Goal: Task Accomplishment & Management: Manage account settings

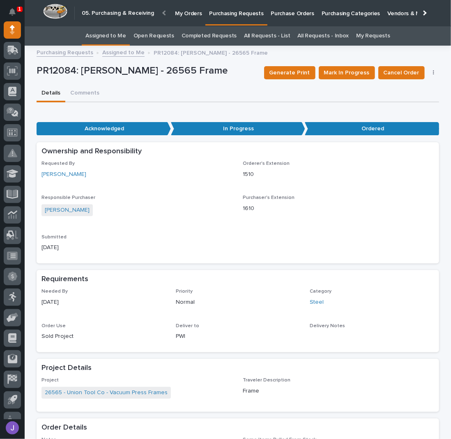
click at [122, 32] on link "Assigned to Me" at bounding box center [105, 35] width 41 height 19
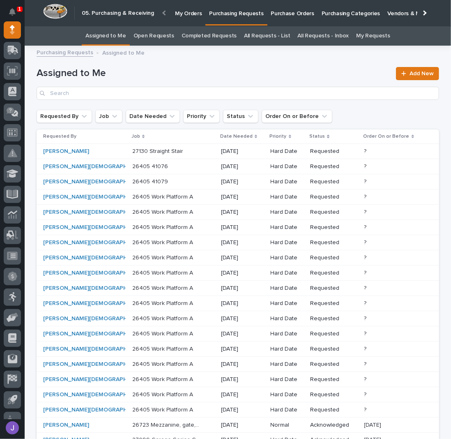
click at [156, 152] on p "27130 Straight Stair" at bounding box center [158, 150] width 53 height 9
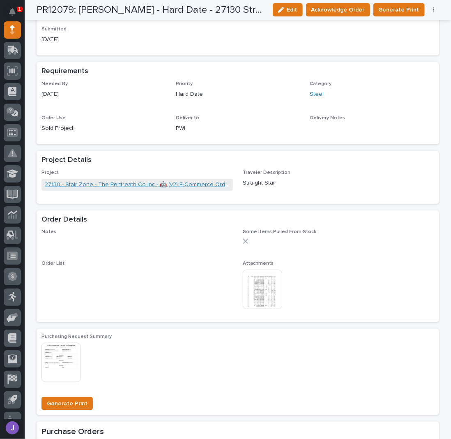
scroll to position [329, 0]
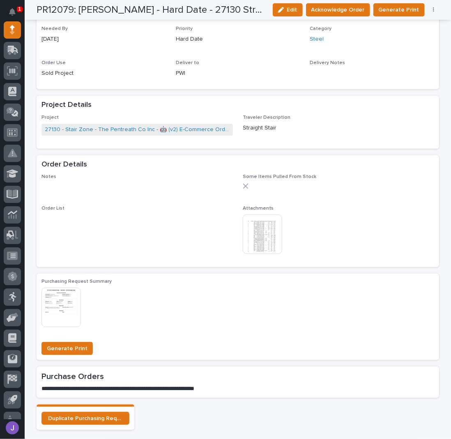
click at [265, 247] on img at bounding box center [262, 234] width 39 height 39
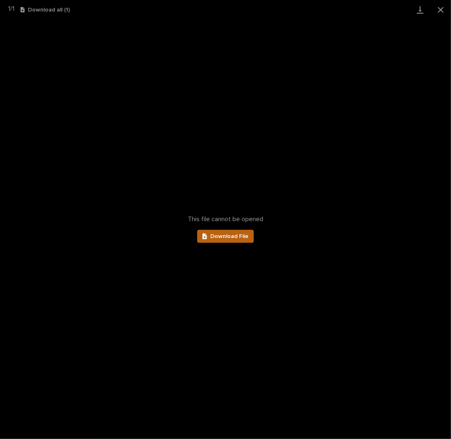
click at [246, 236] on span "Download File" at bounding box center [229, 236] width 38 height 6
click at [439, 11] on button "Close gallery" at bounding box center [441, 9] width 21 height 19
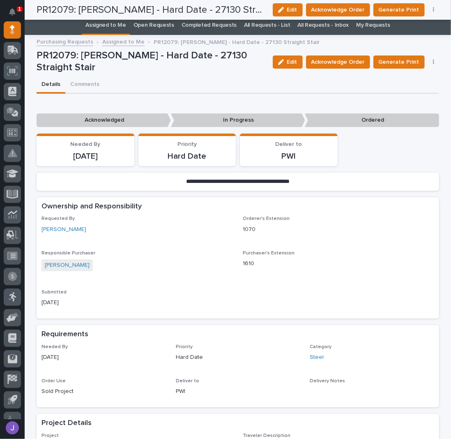
scroll to position [0, 0]
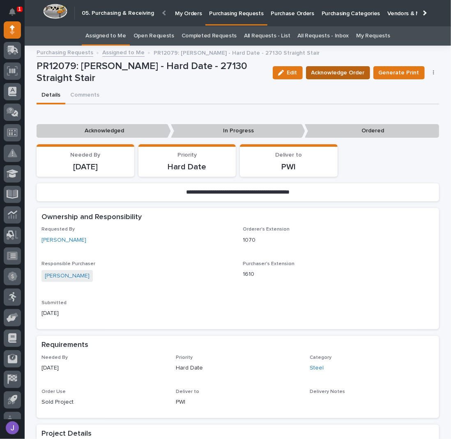
click at [343, 73] on span "Acknowledge Order" at bounding box center [338, 73] width 53 height 10
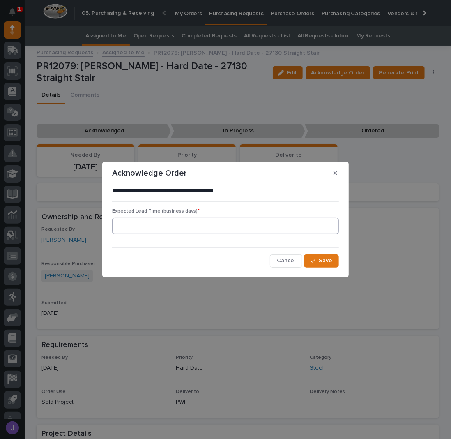
drag, startPoint x: 182, startPoint y: 242, endPoint x: 178, endPoint y: 225, distance: 17.8
click at [182, 237] on div "**********" at bounding box center [225, 227] width 227 height 81
click at [178, 225] on input at bounding box center [225, 226] width 227 height 16
type input "0"
click at [315, 257] on button "Save" at bounding box center [321, 260] width 35 height 13
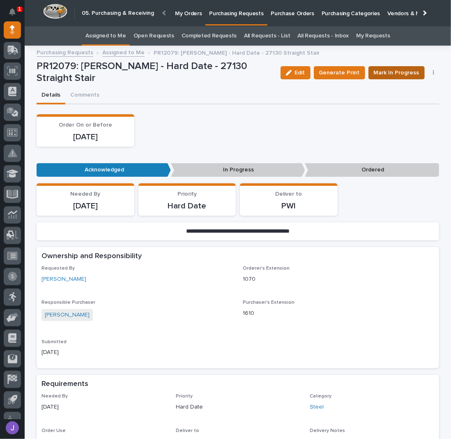
click at [376, 76] on span "Mark In Progress" at bounding box center [397, 73] width 46 height 10
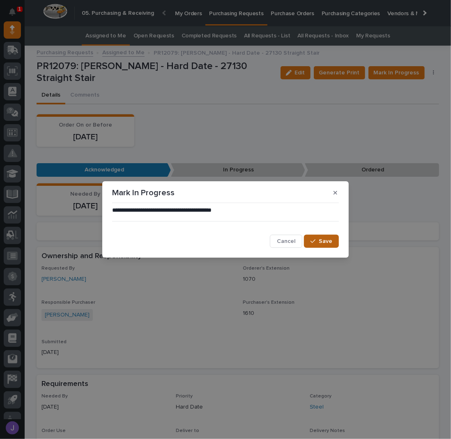
click at [328, 236] on button "Save" at bounding box center [321, 241] width 35 height 13
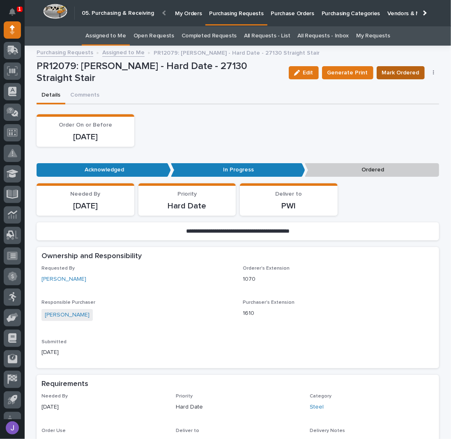
click at [412, 76] on span "Mark Ordered" at bounding box center [400, 73] width 37 height 10
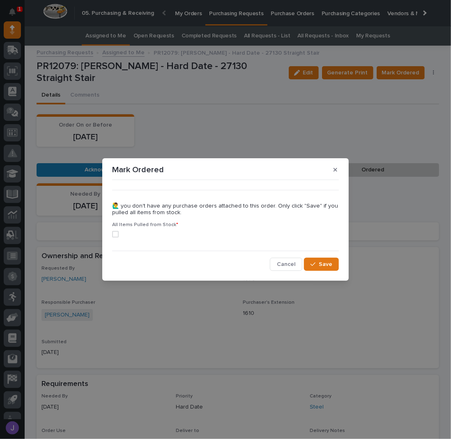
click at [117, 233] on span at bounding box center [115, 234] width 7 height 7
click at [322, 262] on span "Save" at bounding box center [326, 264] width 14 height 7
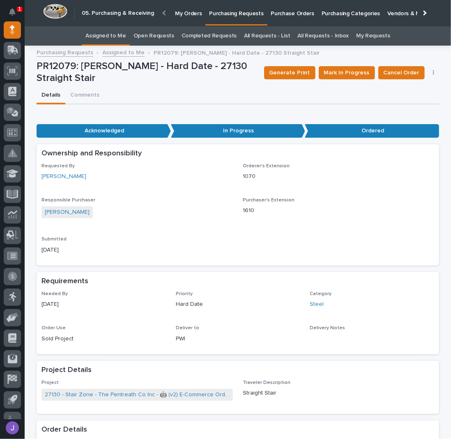
click at [106, 36] on link "Assigned to Me" at bounding box center [105, 35] width 41 height 19
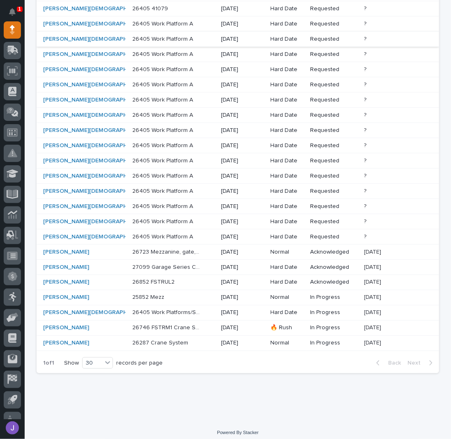
scroll to position [159, 0]
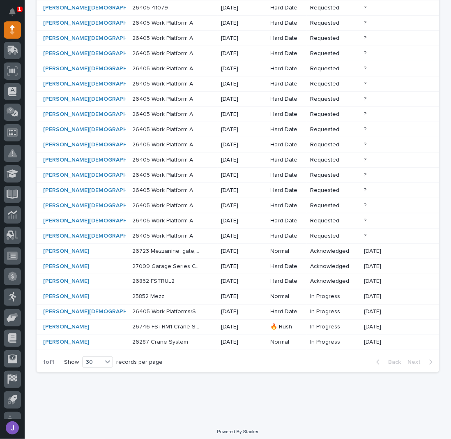
click at [164, 249] on p "26723 Mezzanine, gate, stairs" at bounding box center [167, 250] width 70 height 9
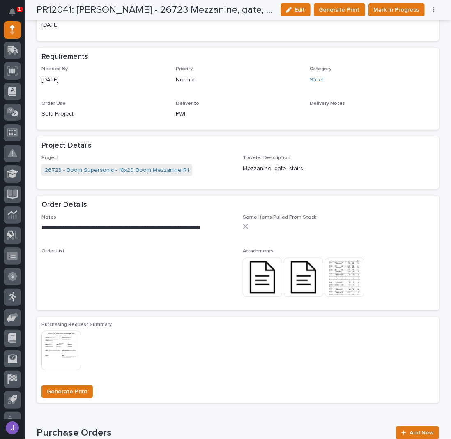
scroll to position [329, 0]
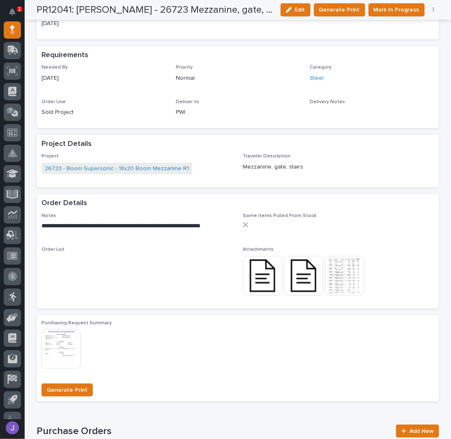
click at [350, 279] on img at bounding box center [344, 275] width 39 height 39
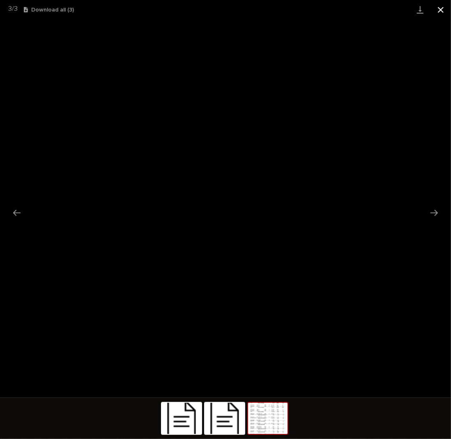
click at [443, 11] on button "Close gallery" at bounding box center [441, 9] width 21 height 19
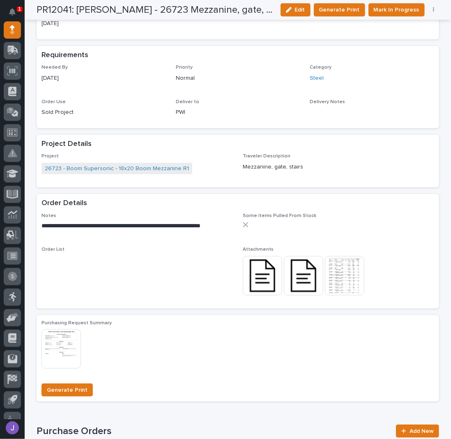
click at [307, 268] on img at bounding box center [303, 275] width 39 height 39
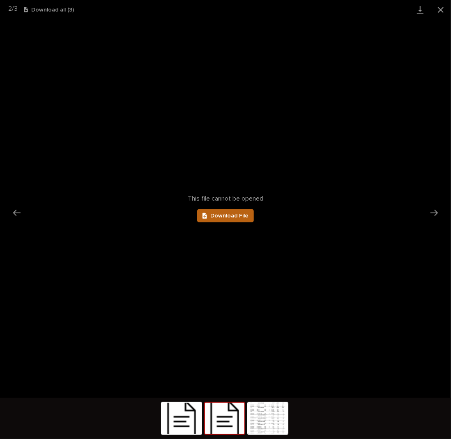
click at [226, 214] on span "Download File" at bounding box center [229, 216] width 38 height 6
drag, startPoint x: 183, startPoint y: 414, endPoint x: 186, endPoint y: 409, distance: 6.4
click at [183, 414] on img at bounding box center [181, 418] width 39 height 31
click at [242, 212] on link "Download File" at bounding box center [225, 215] width 57 height 13
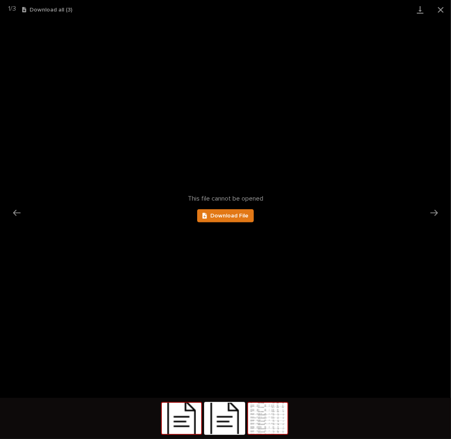
click at [269, 417] on img at bounding box center [267, 418] width 39 height 31
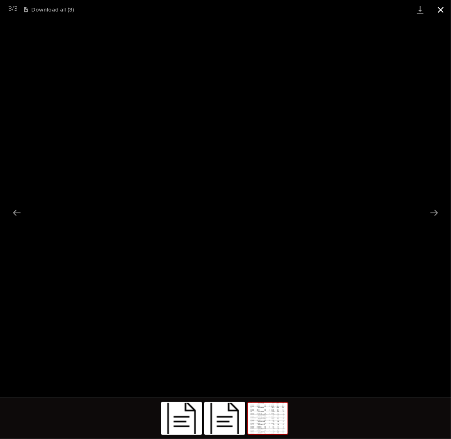
click at [441, 10] on button "Close gallery" at bounding box center [441, 9] width 21 height 19
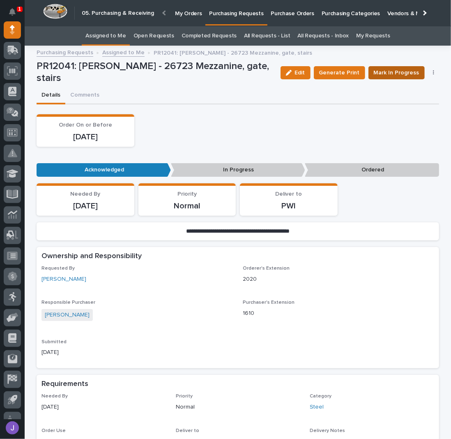
click at [393, 72] on span "Mark In Progress" at bounding box center [397, 73] width 46 height 10
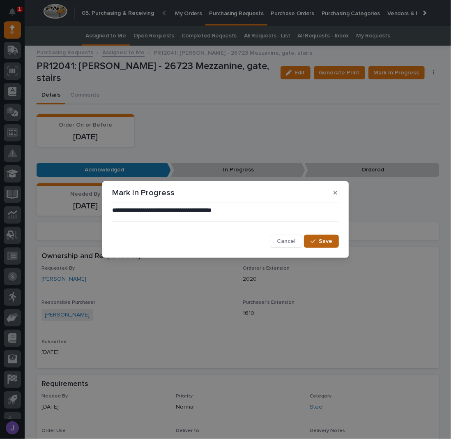
click at [326, 240] on span "Save" at bounding box center [326, 241] width 14 height 7
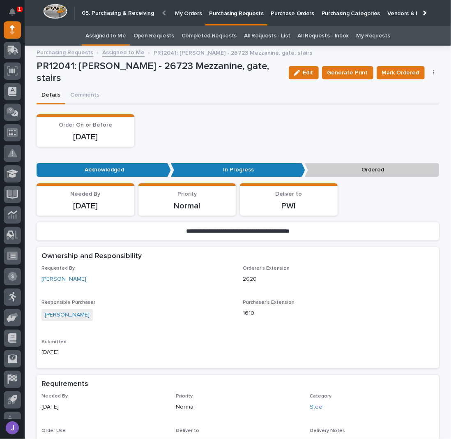
click at [113, 32] on link "Assigned to Me" at bounding box center [105, 35] width 41 height 19
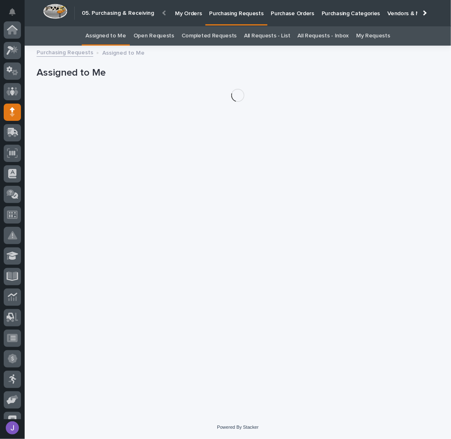
scroll to position [82, 0]
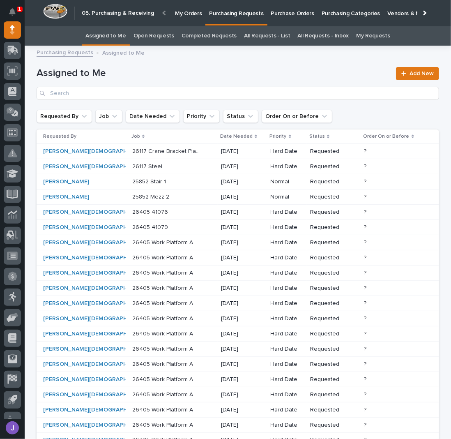
click at [175, 150] on p "26117 Crane Bracket Plate" at bounding box center [167, 150] width 70 height 9
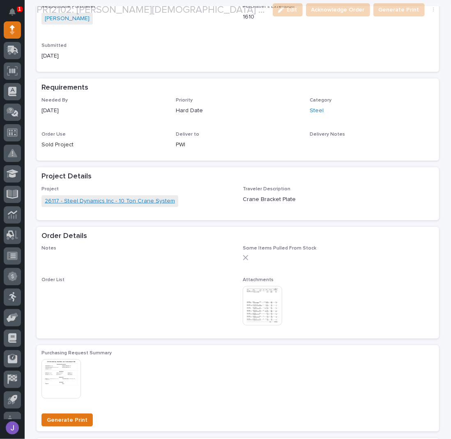
scroll to position [274, 0]
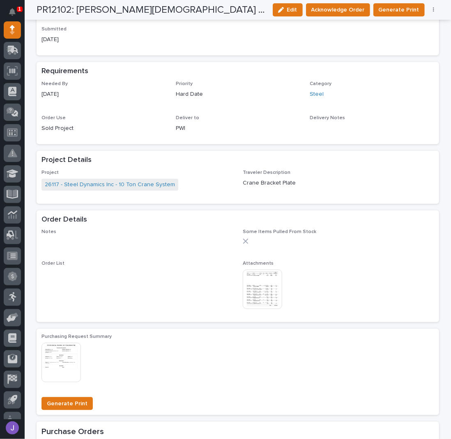
click at [249, 281] on img at bounding box center [262, 289] width 39 height 39
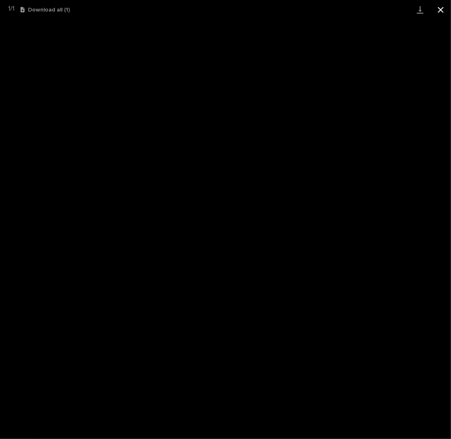
click at [445, 10] on button "Close gallery" at bounding box center [441, 9] width 21 height 19
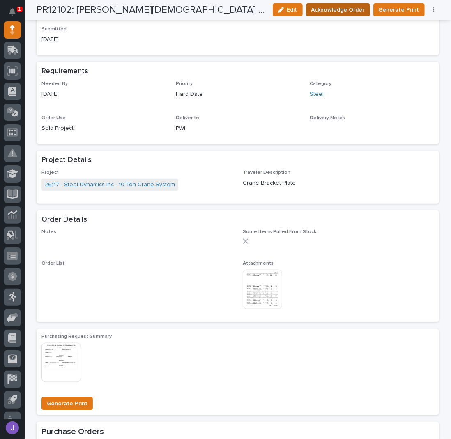
click at [340, 12] on span "Acknowledge Order" at bounding box center [338, 10] width 53 height 10
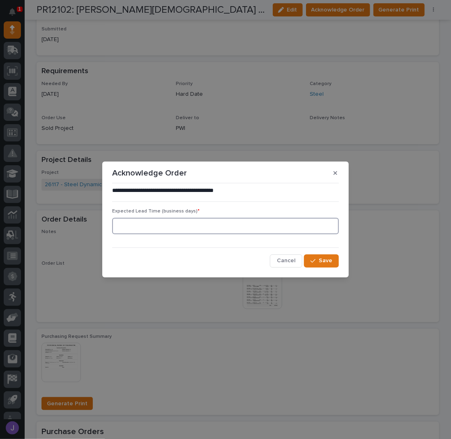
click at [148, 226] on input at bounding box center [225, 226] width 227 height 16
type input "0"
click at [328, 254] on button "Save" at bounding box center [321, 260] width 35 height 13
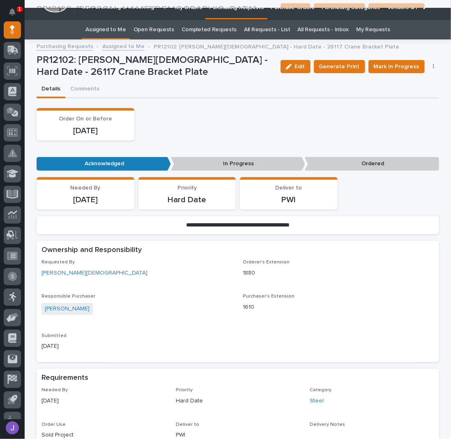
scroll to position [0, 0]
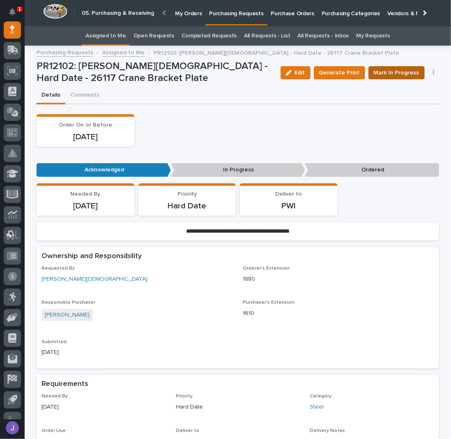
click at [378, 71] on span "Mark In Progress" at bounding box center [397, 73] width 46 height 10
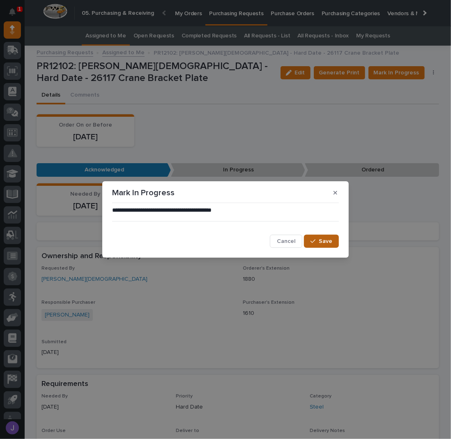
click at [322, 238] on span "Save" at bounding box center [326, 241] width 14 height 7
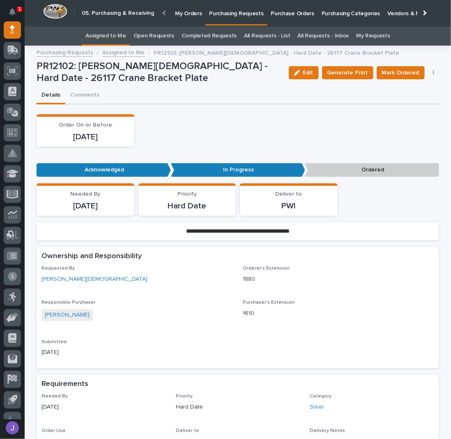
click at [100, 30] on link "Assigned to Me" at bounding box center [105, 35] width 41 height 19
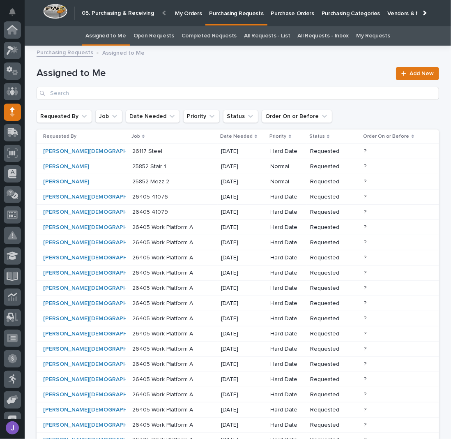
scroll to position [82, 0]
click at [156, 150] on p at bounding box center [166, 151] width 69 height 7
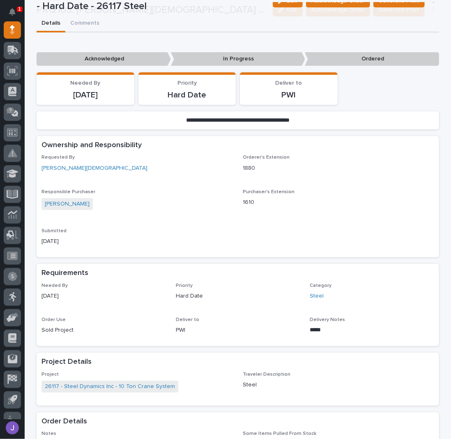
scroll to position [219, 0]
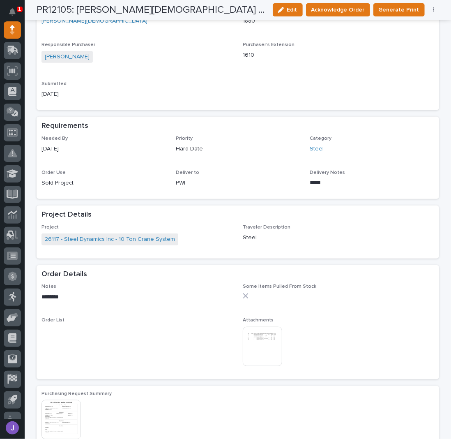
click at [245, 340] on img at bounding box center [262, 346] width 39 height 39
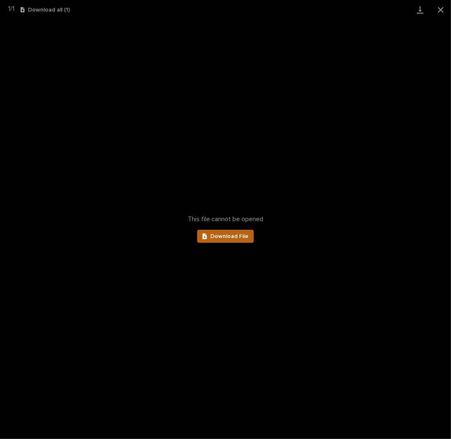
click at [230, 235] on span "Download File" at bounding box center [229, 236] width 38 height 6
click at [440, 12] on button "Close gallery" at bounding box center [441, 9] width 21 height 19
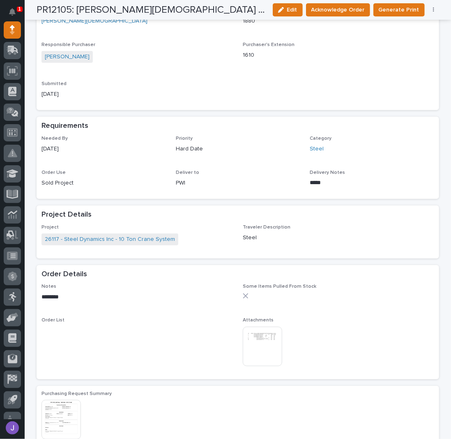
scroll to position [390, 0]
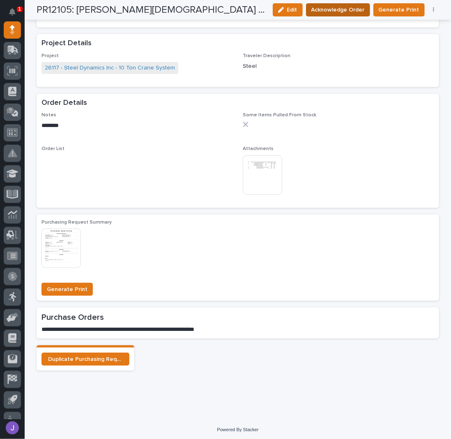
click at [335, 12] on span "Acknowledge Order" at bounding box center [338, 10] width 53 height 10
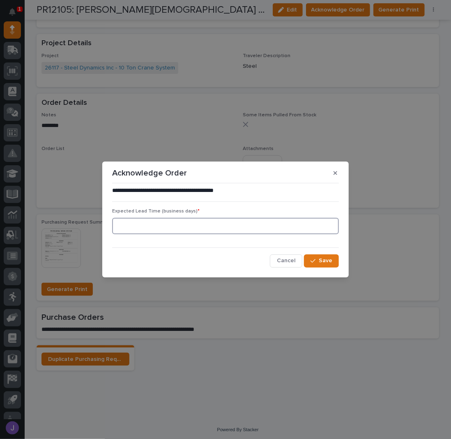
click at [152, 224] on input at bounding box center [225, 226] width 227 height 16
type input "0"
click at [319, 262] on div "button" at bounding box center [315, 261] width 8 height 6
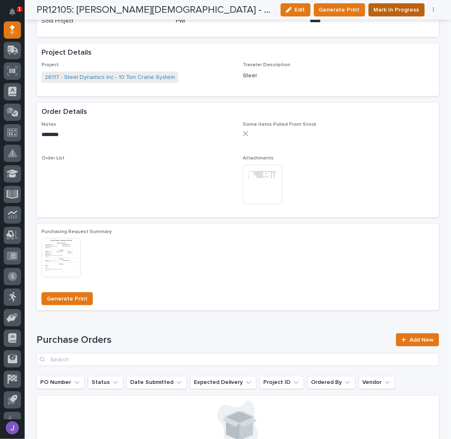
scroll to position [465, 0]
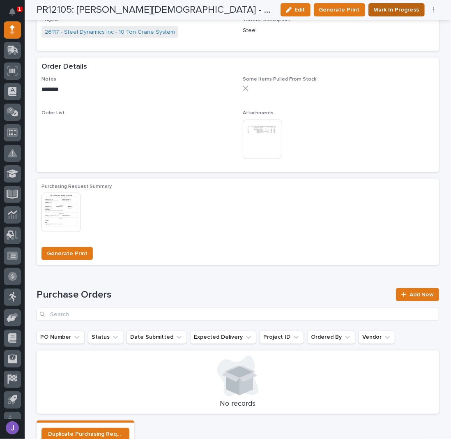
click at [376, 9] on span "Mark In Progress" at bounding box center [397, 10] width 46 height 10
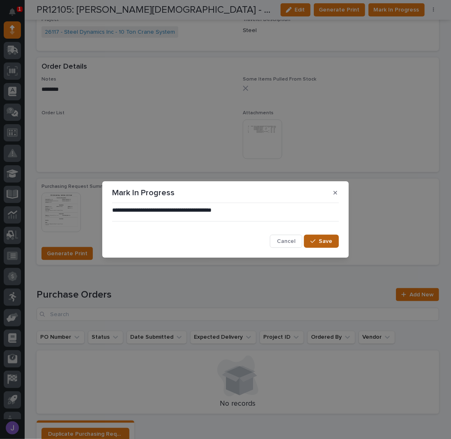
click at [326, 242] on span "Save" at bounding box center [326, 241] width 14 height 7
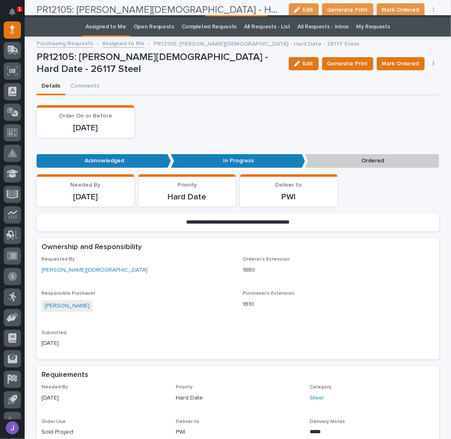
scroll to position [0, 0]
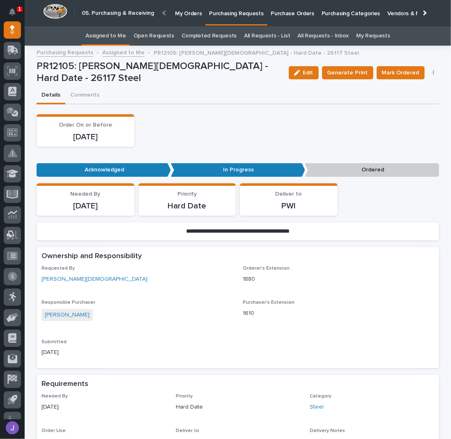
click at [114, 34] on link "Assigned to Me" at bounding box center [105, 35] width 41 height 19
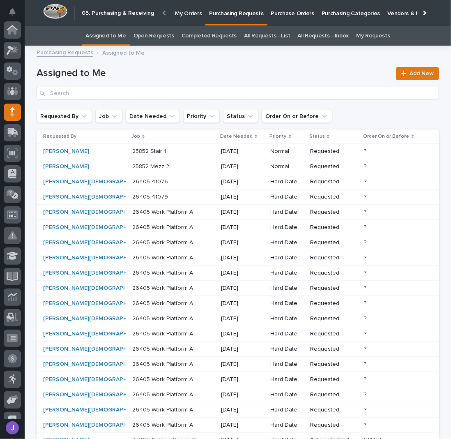
scroll to position [82, 0]
click at [154, 183] on p at bounding box center [166, 181] width 69 height 7
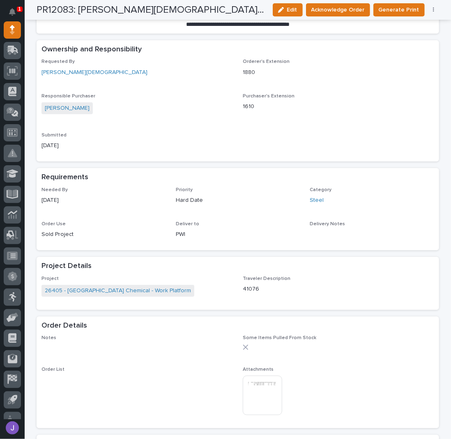
scroll to position [274, 0]
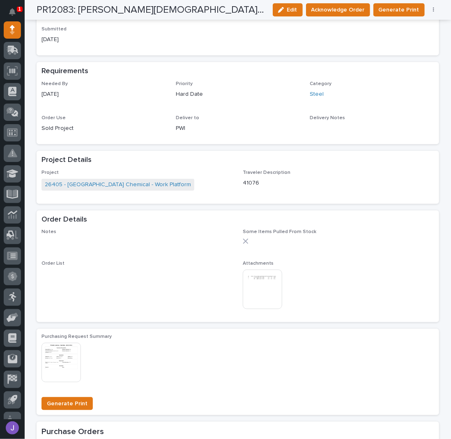
click at [257, 288] on img at bounding box center [262, 289] width 39 height 39
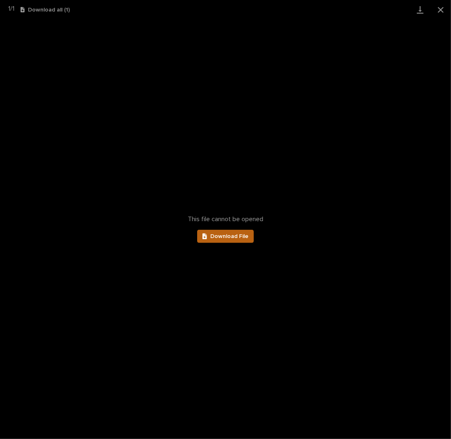
click at [234, 236] on span "Download File" at bounding box center [229, 236] width 38 height 6
click at [440, 9] on button "Close gallery" at bounding box center [441, 9] width 21 height 19
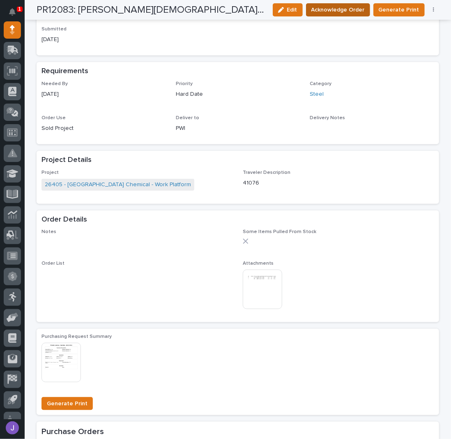
click at [342, 9] on span "Acknowledge Order" at bounding box center [338, 10] width 53 height 10
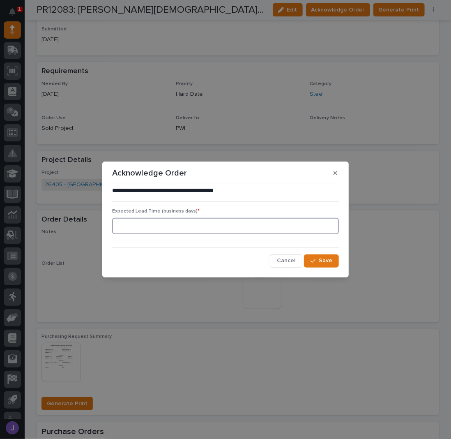
click at [171, 229] on input at bounding box center [225, 226] width 227 height 16
type input "0"
click at [324, 261] on span "Save" at bounding box center [326, 260] width 14 height 7
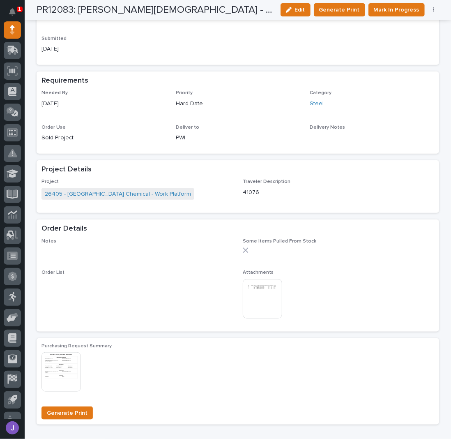
scroll to position [349, 0]
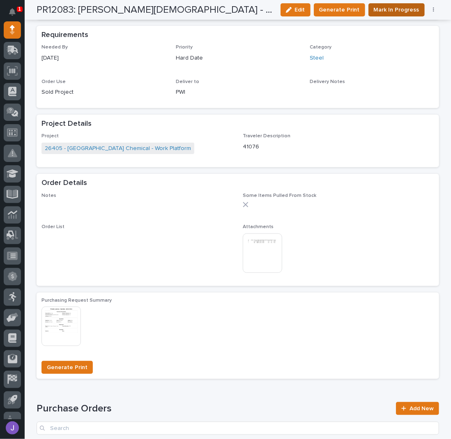
click at [394, 13] on span "Mark In Progress" at bounding box center [397, 10] width 46 height 10
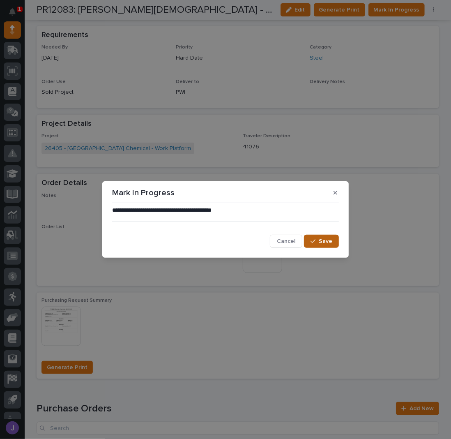
click at [309, 245] on button "Save" at bounding box center [321, 241] width 35 height 13
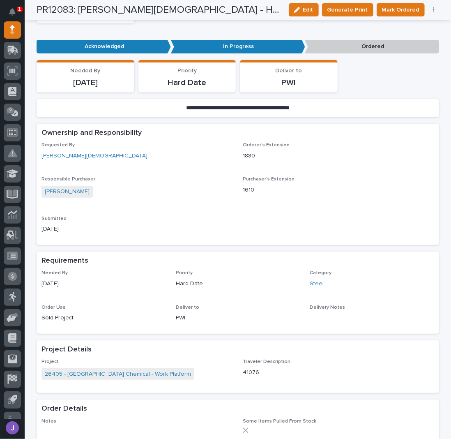
scroll to position [0, 0]
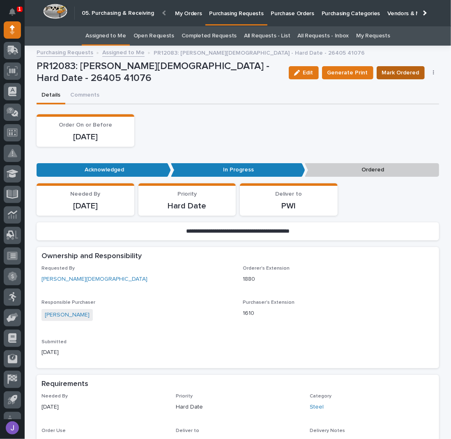
click at [392, 66] on button "Mark Ordered" at bounding box center [401, 72] width 48 height 13
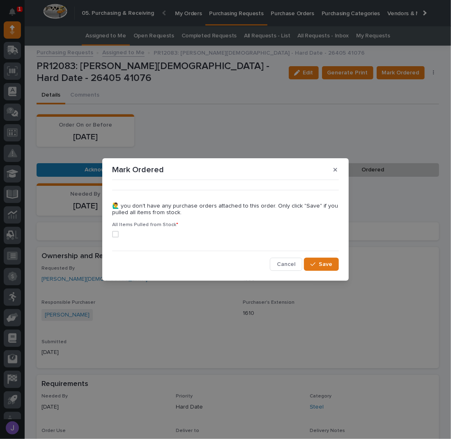
click at [115, 233] on span at bounding box center [115, 234] width 7 height 7
click at [333, 267] on button "Save" at bounding box center [321, 264] width 35 height 13
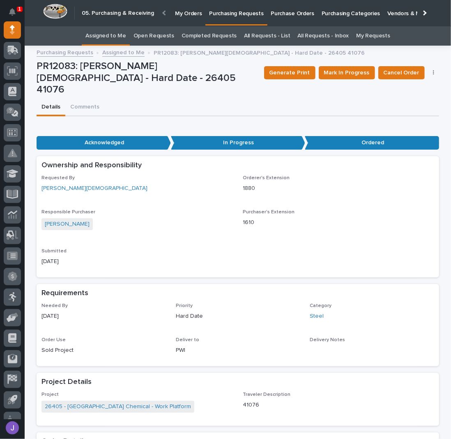
click at [108, 35] on link "Assigned to Me" at bounding box center [105, 35] width 41 height 19
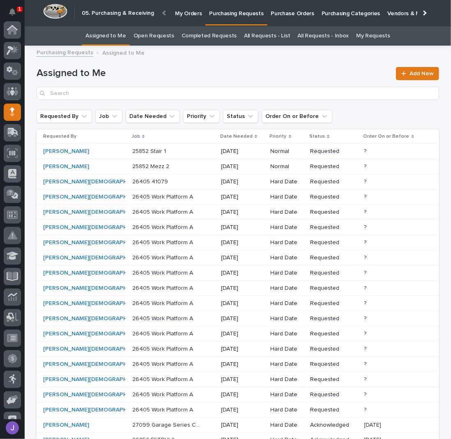
scroll to position [82, 0]
click at [157, 183] on p at bounding box center [166, 181] width 69 height 7
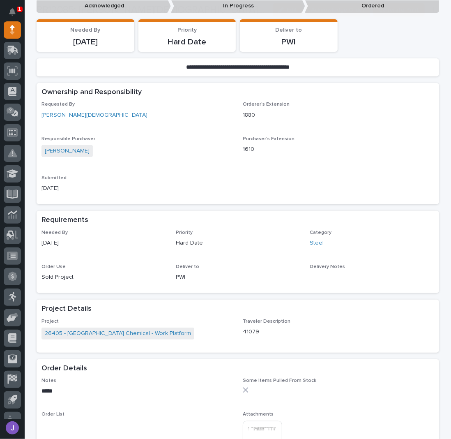
scroll to position [219, 0]
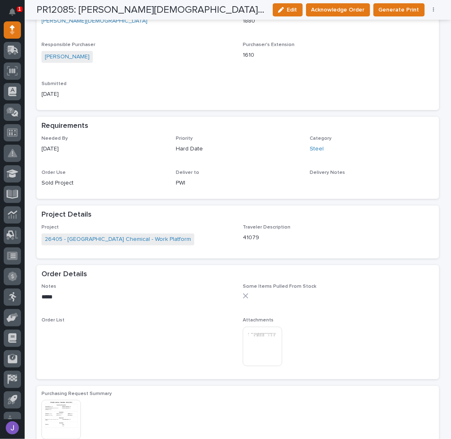
click at [268, 333] on img at bounding box center [262, 346] width 39 height 39
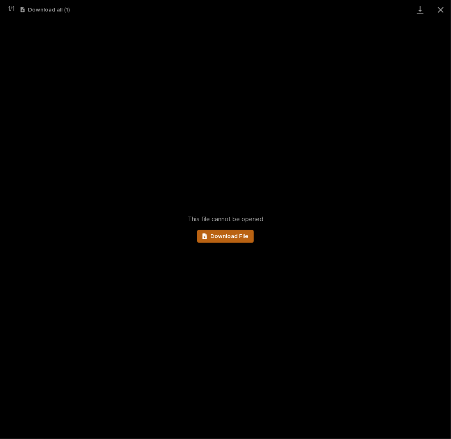
click at [233, 237] on span "Download File" at bounding box center [229, 236] width 38 height 6
click at [437, 9] on button "Close gallery" at bounding box center [441, 9] width 21 height 19
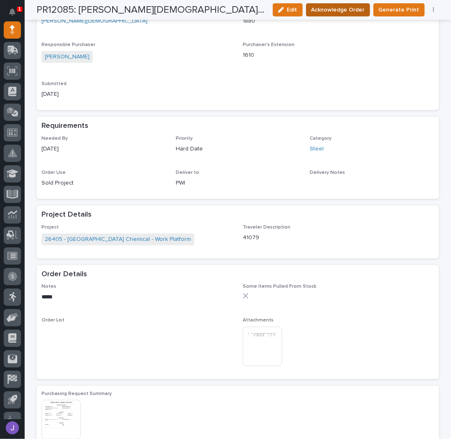
click at [346, 7] on span "Acknowledge Order" at bounding box center [338, 10] width 53 height 10
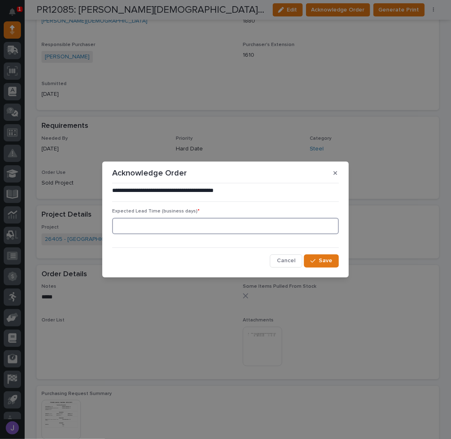
click at [183, 228] on input at bounding box center [225, 226] width 227 height 16
type input "0"
click at [319, 256] on button "Save" at bounding box center [321, 260] width 35 height 13
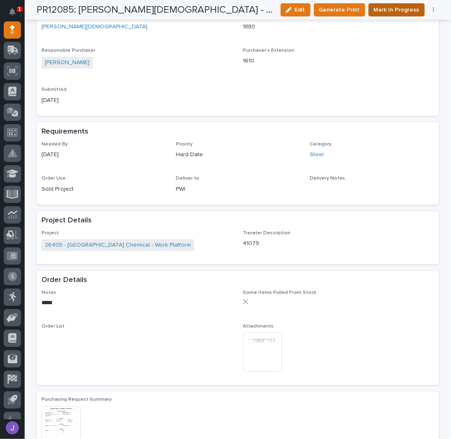
click at [385, 8] on span "Mark In Progress" at bounding box center [397, 10] width 46 height 10
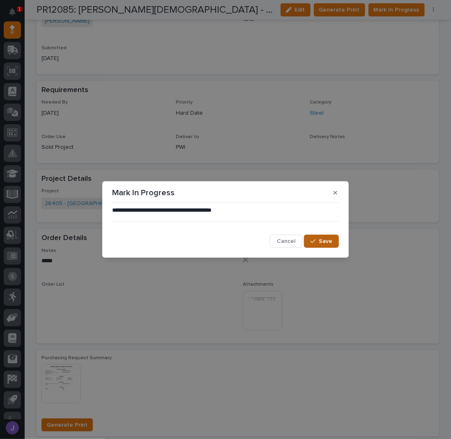
click at [318, 242] on div "button" at bounding box center [315, 241] width 8 height 6
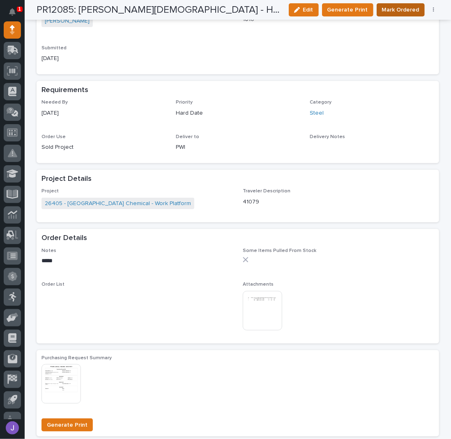
click at [393, 14] on span "Mark Ordered" at bounding box center [400, 10] width 37 height 10
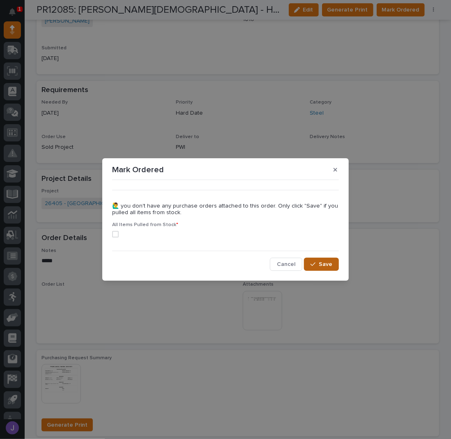
click at [326, 264] on span "Save" at bounding box center [326, 264] width 14 height 7
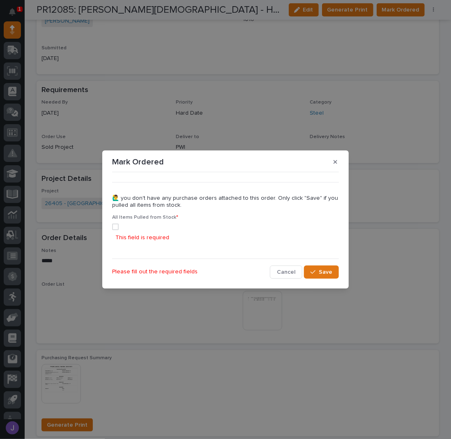
click at [115, 225] on span at bounding box center [115, 227] width 7 height 7
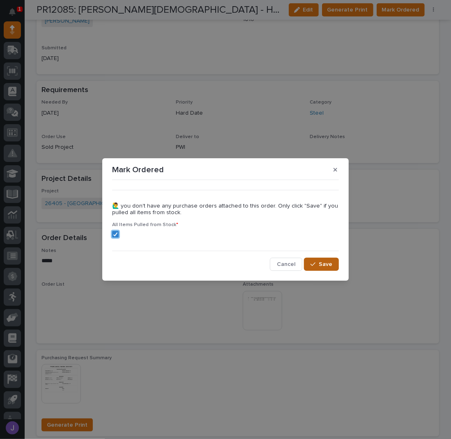
click at [309, 263] on button "Save" at bounding box center [321, 264] width 35 height 13
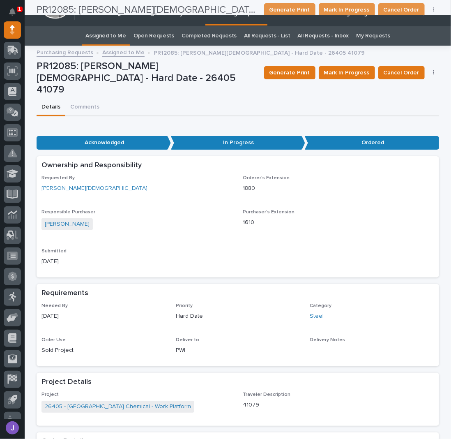
scroll to position [0, 0]
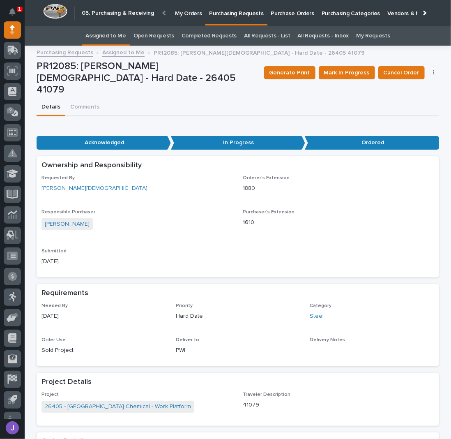
click at [117, 36] on link "Assigned to Me" at bounding box center [105, 35] width 41 height 19
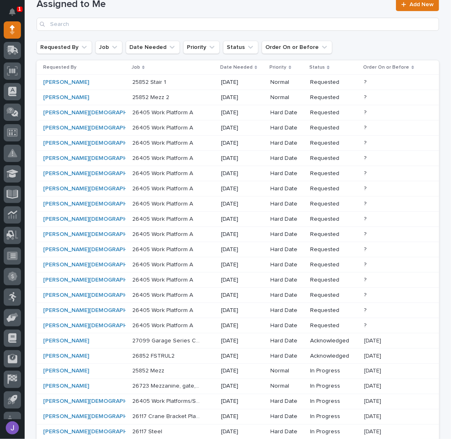
scroll to position [109, 0]
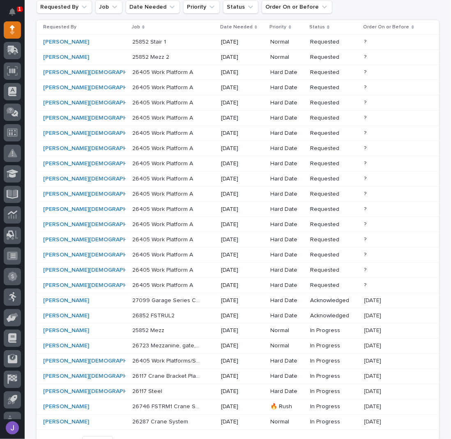
click at [95, 314] on div "[PERSON_NAME]" at bounding box center [77, 315] width 69 height 7
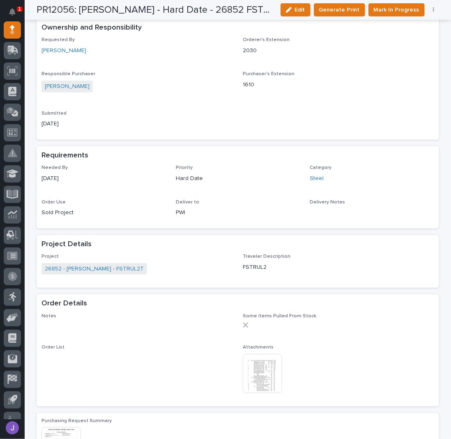
scroll to position [274, 0]
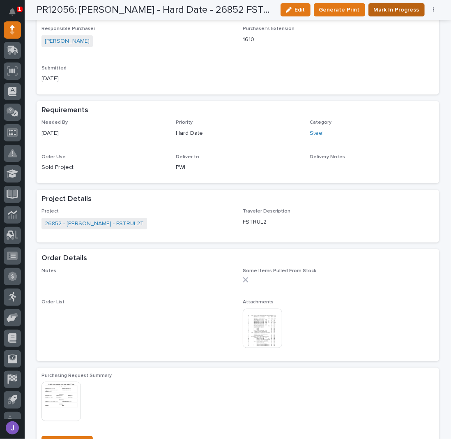
click at [410, 11] on span "Mark In Progress" at bounding box center [397, 10] width 46 height 10
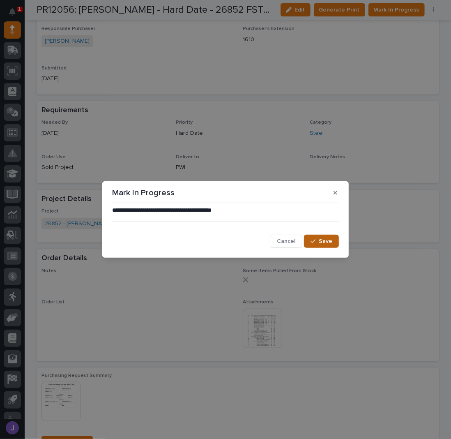
click at [333, 242] on button "Save" at bounding box center [321, 241] width 35 height 13
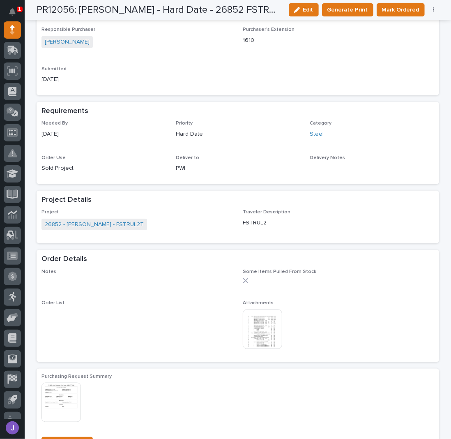
click at [432, 9] on button "button" at bounding box center [434, 10] width 12 height 6
click at [403, 40] on span "Edit Linked PO's" at bounding box center [407, 40] width 42 height 10
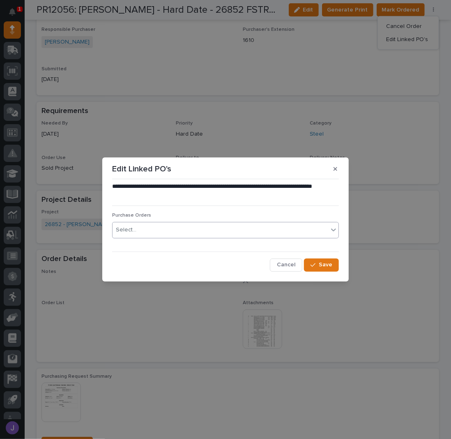
click at [199, 227] on div "Select..." at bounding box center [221, 230] width 216 height 14
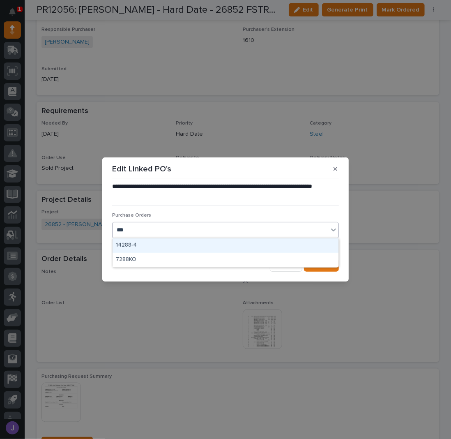
type input "****"
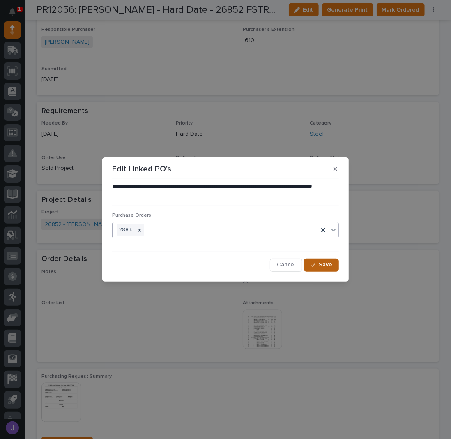
click at [308, 266] on button "Save" at bounding box center [321, 265] width 35 height 13
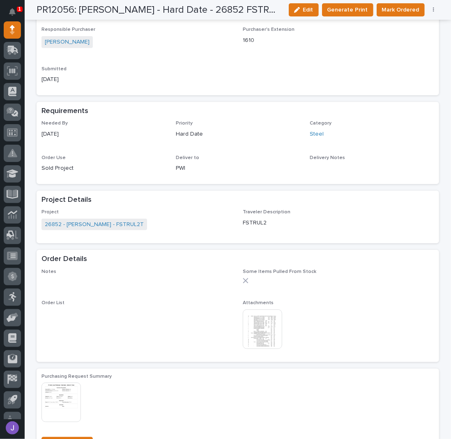
scroll to position [267, 0]
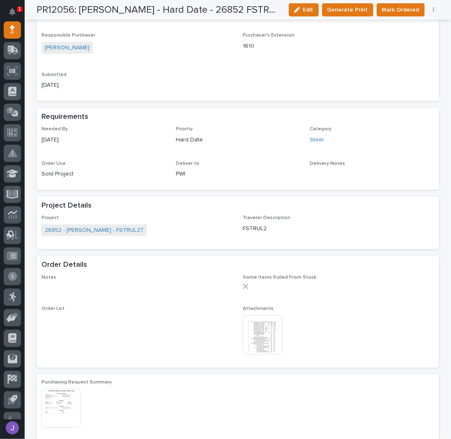
click at [433, 7] on icon "button" at bounding box center [434, 10] width 2 height 6
click at [405, 39] on span "Edit Linked PO's" at bounding box center [407, 40] width 42 height 10
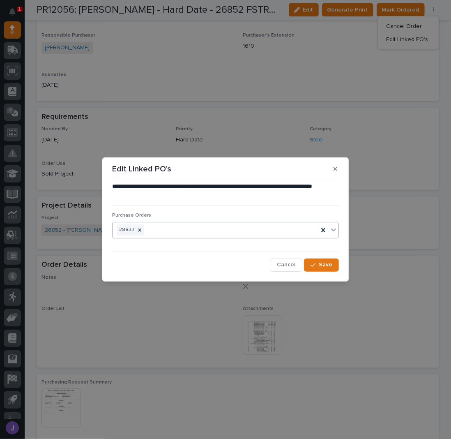
click at [173, 231] on div "2883J" at bounding box center [216, 230] width 206 height 14
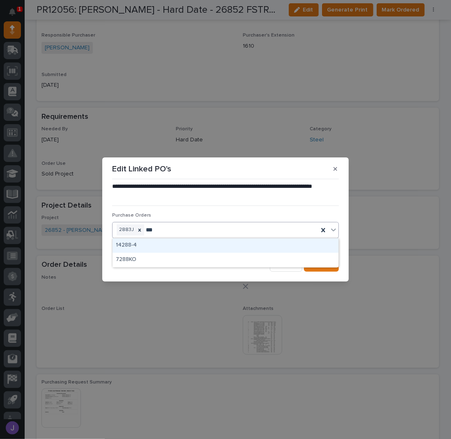
type input "****"
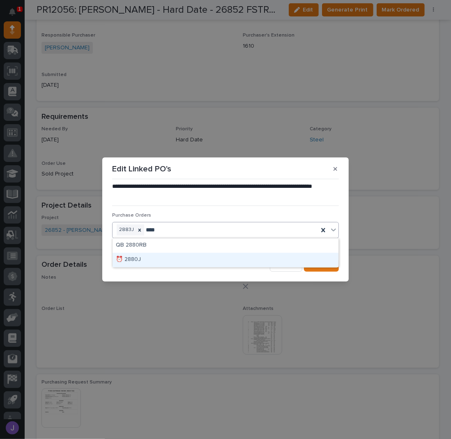
click at [139, 264] on div "⏰ 2880J" at bounding box center [226, 260] width 226 height 14
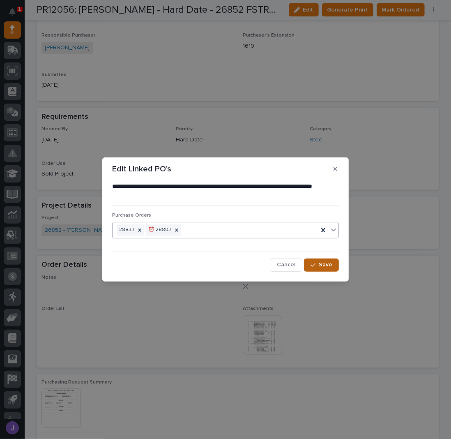
click at [313, 263] on icon "button" at bounding box center [313, 265] width 5 height 6
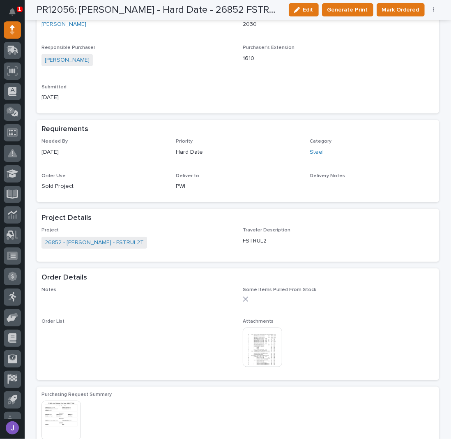
scroll to position [286, 0]
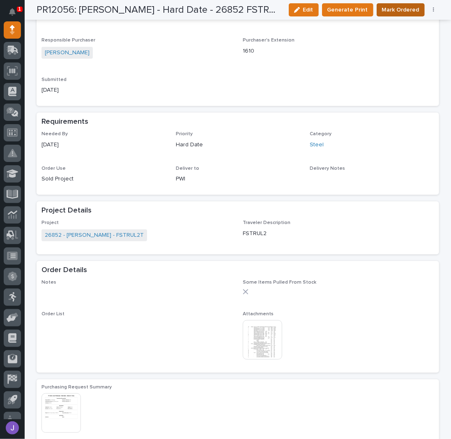
click at [400, 10] on span "Mark Ordered" at bounding box center [400, 10] width 37 height 10
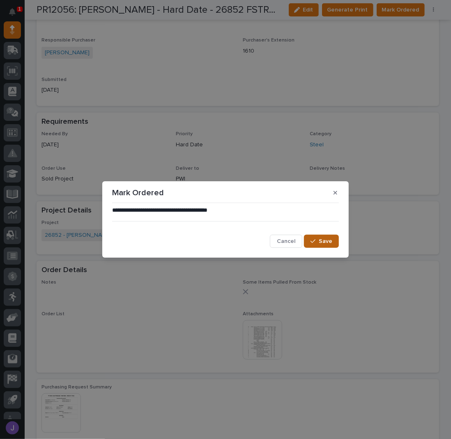
click at [319, 242] on div "button" at bounding box center [315, 241] width 8 height 6
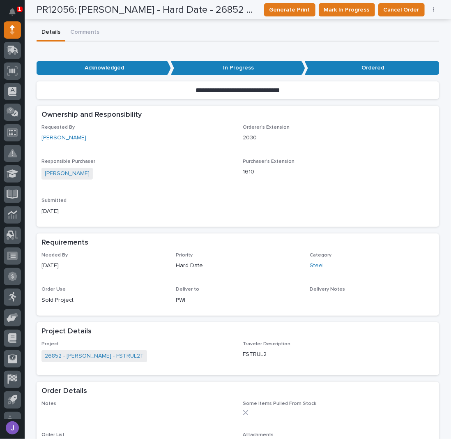
scroll to position [0, 0]
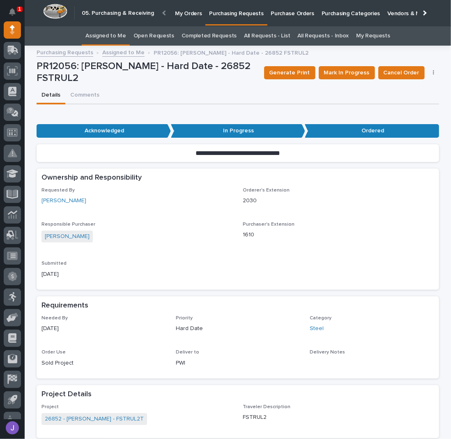
click at [111, 33] on link "Assigned to Me" at bounding box center [105, 35] width 41 height 19
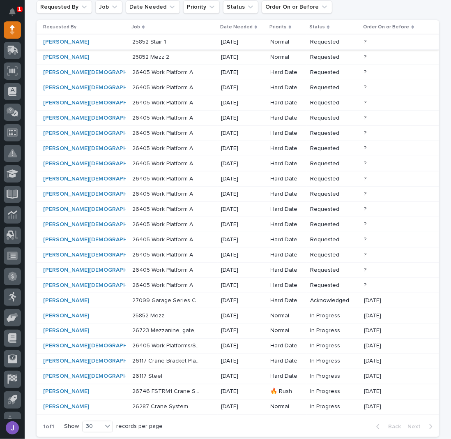
scroll to position [173, 0]
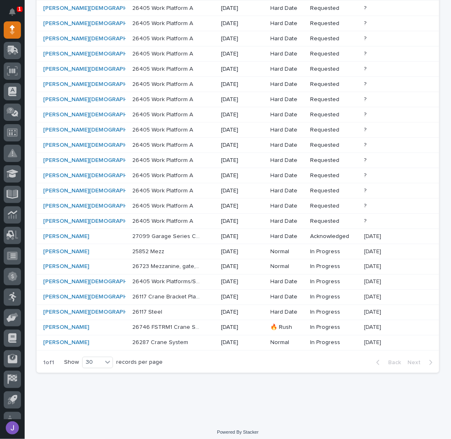
click at [157, 252] on div "25852 Mezz 25852 Mezz" at bounding box center [173, 252] width 82 height 14
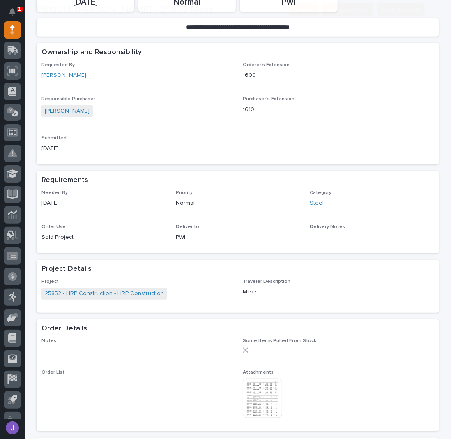
scroll to position [222, 0]
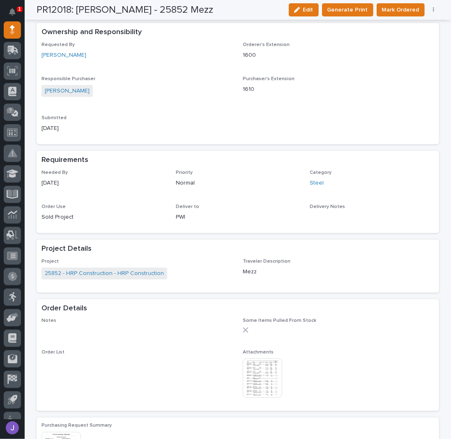
click at [260, 366] on img at bounding box center [262, 377] width 39 height 39
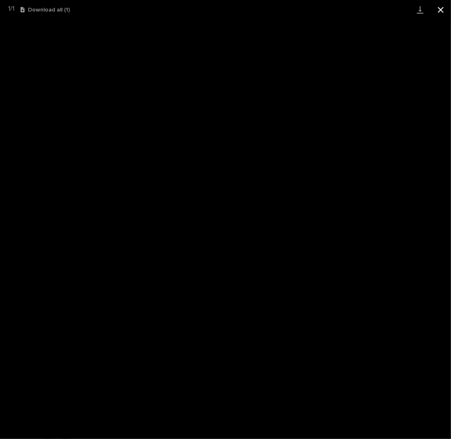
click at [443, 8] on button "Close gallery" at bounding box center [441, 9] width 21 height 19
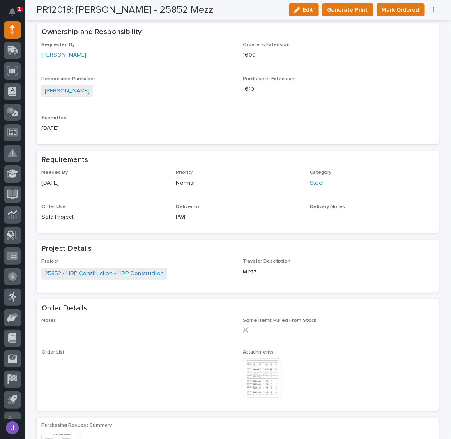
click at [429, 10] on button "button" at bounding box center [434, 10] width 12 height 6
click at [408, 39] on span "Edit Linked PO's" at bounding box center [407, 40] width 42 height 10
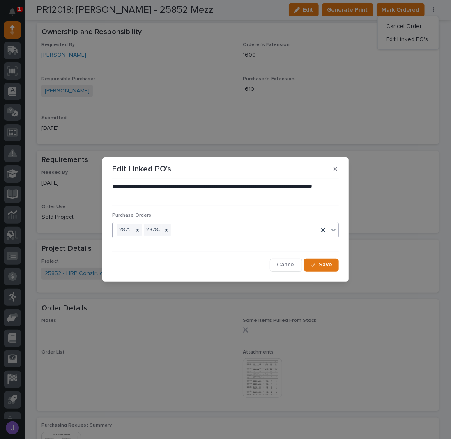
click at [188, 230] on div "2871J 2878J" at bounding box center [216, 230] width 206 height 14
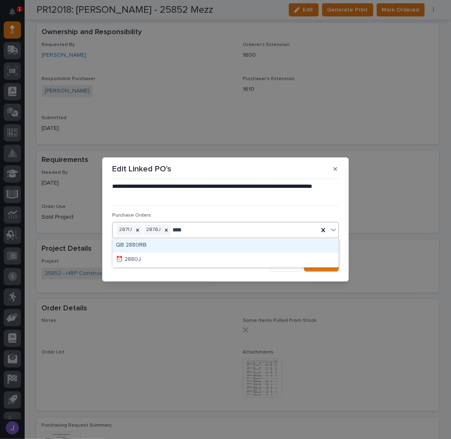
type input "*****"
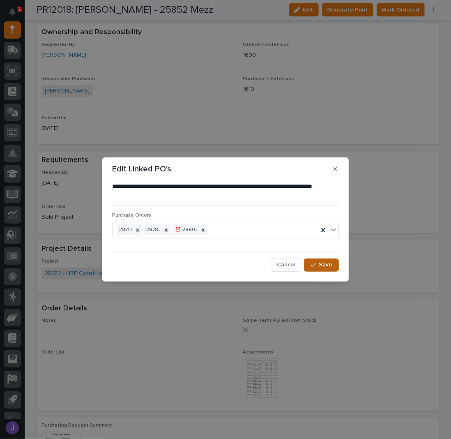
click at [329, 263] on span "Save" at bounding box center [326, 264] width 14 height 7
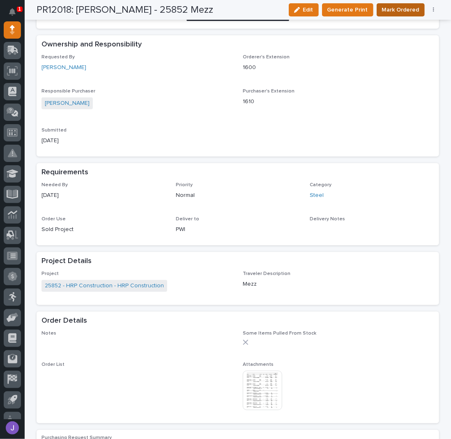
click at [408, 9] on span "Mark Ordered" at bounding box center [400, 10] width 37 height 10
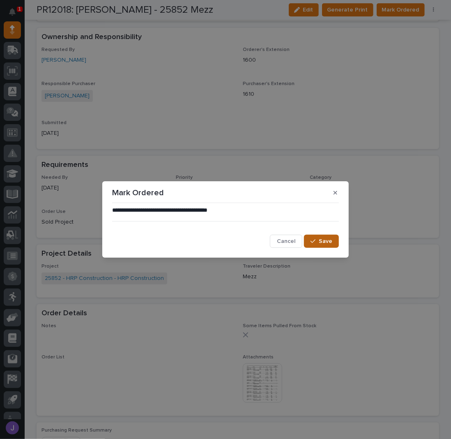
click at [321, 242] on span "Save" at bounding box center [326, 241] width 14 height 7
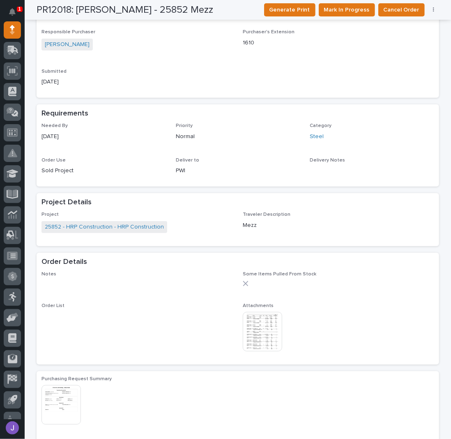
scroll to position [0, 0]
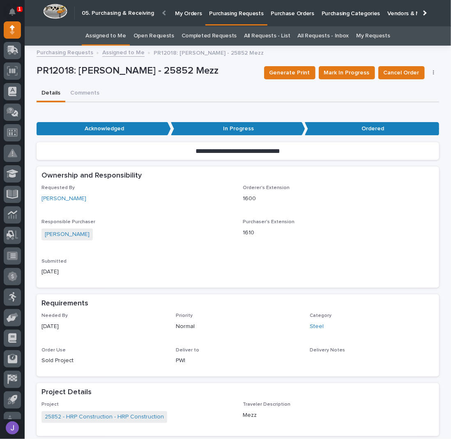
click at [121, 37] on link "Assigned to Me" at bounding box center [105, 35] width 41 height 19
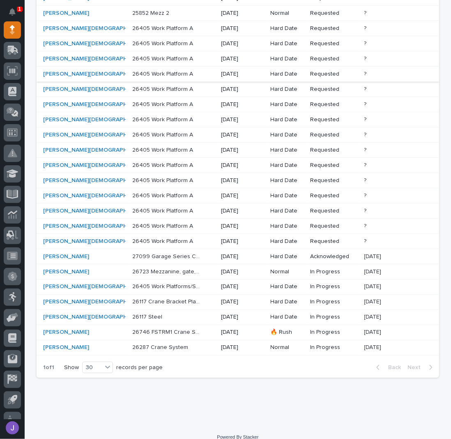
scroll to position [159, 0]
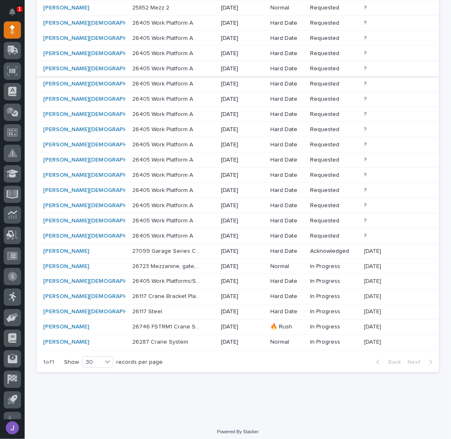
click at [179, 248] on div "27099 Garage Series Crane 27099 Garage Series Crane" at bounding box center [173, 252] width 82 height 14
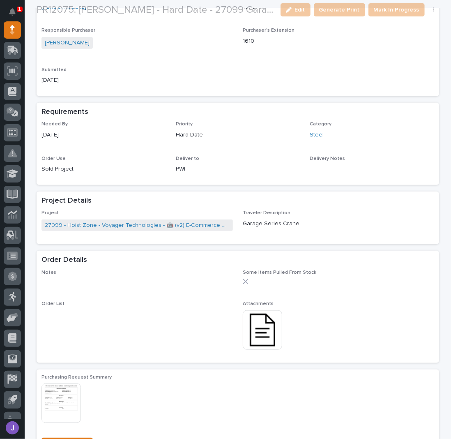
scroll to position [274, 0]
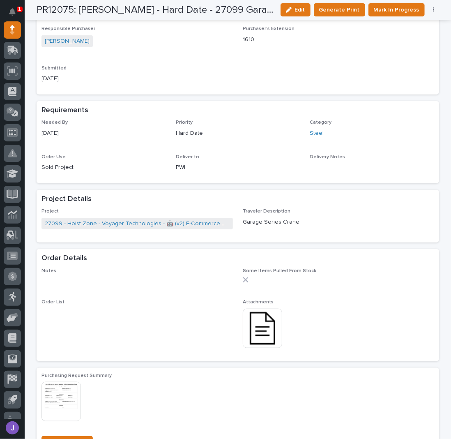
click at [264, 337] on img at bounding box center [262, 328] width 39 height 39
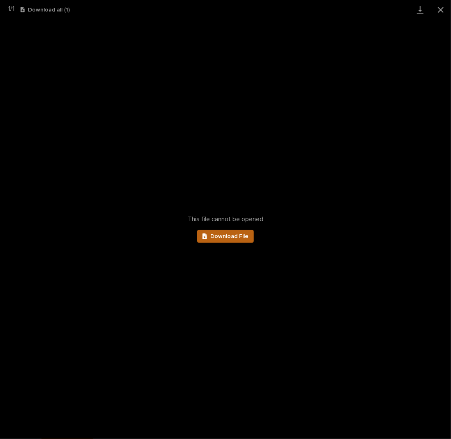
click at [240, 238] on span "Download File" at bounding box center [229, 236] width 38 height 6
click at [442, 6] on button "Close gallery" at bounding box center [441, 9] width 21 height 19
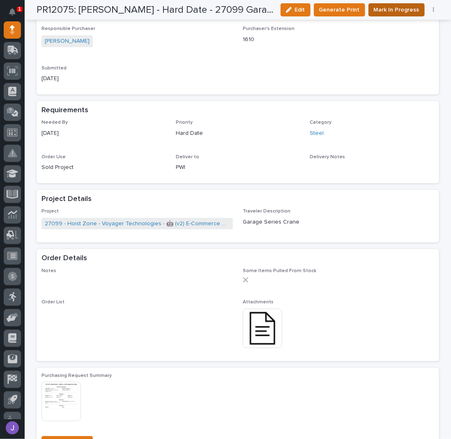
click at [378, 8] on span "Mark In Progress" at bounding box center [397, 10] width 46 height 10
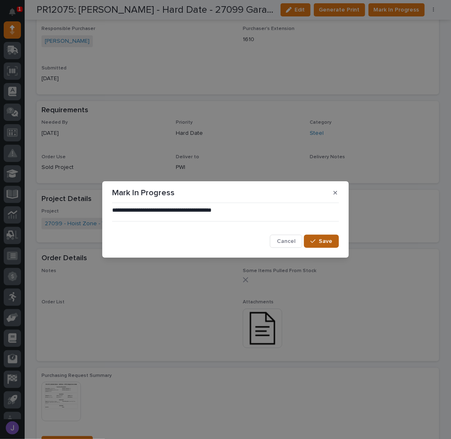
click at [333, 240] on button "Save" at bounding box center [321, 241] width 35 height 13
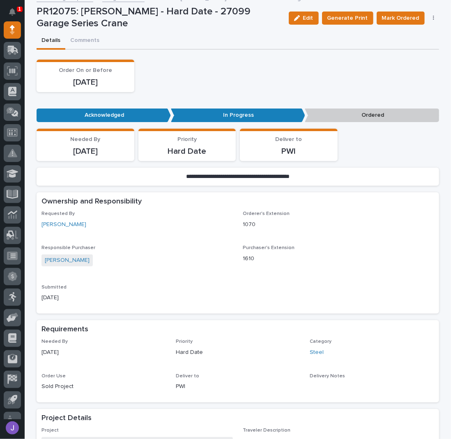
scroll to position [0, 0]
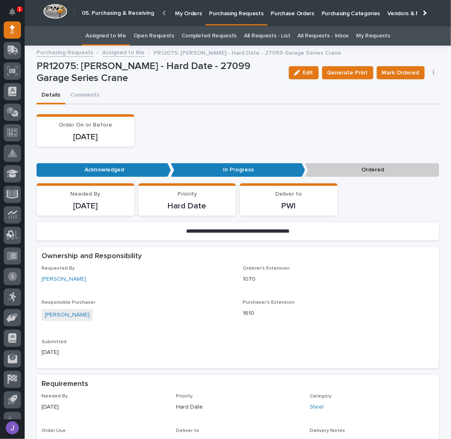
click at [107, 35] on link "Assigned to Me" at bounding box center [105, 35] width 41 height 19
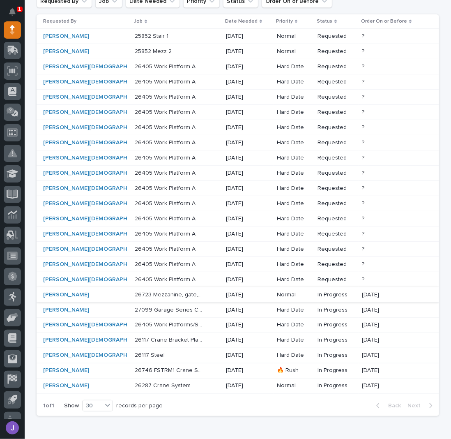
scroll to position [49, 0]
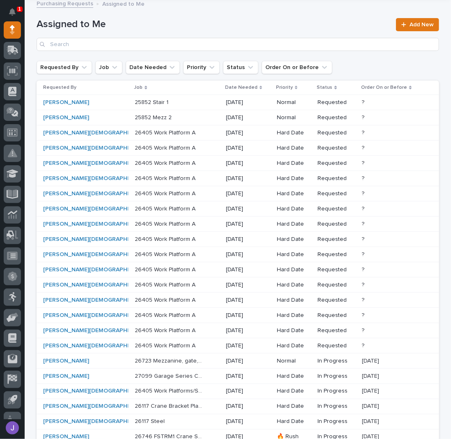
click at [156, 100] on p at bounding box center [169, 102] width 69 height 7
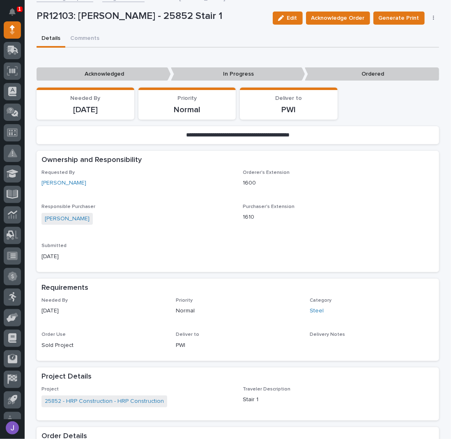
scroll to position [329, 0]
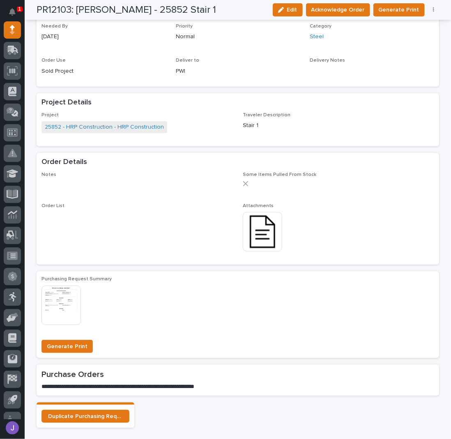
click at [258, 239] on img at bounding box center [262, 231] width 39 height 39
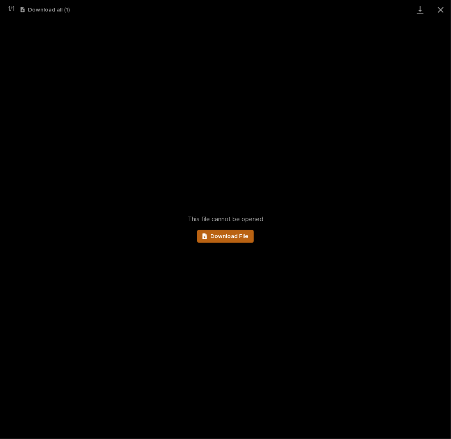
click at [240, 233] on link "Download File" at bounding box center [225, 236] width 57 height 13
drag, startPoint x: 438, startPoint y: 7, endPoint x: 448, endPoint y: 13, distance: 11.6
click at [438, 7] on button "Close gallery" at bounding box center [441, 9] width 21 height 19
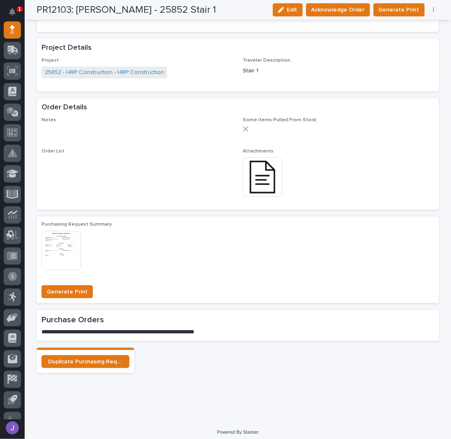
scroll to position [219, 0]
